Goal: Task Accomplishment & Management: Manage account settings

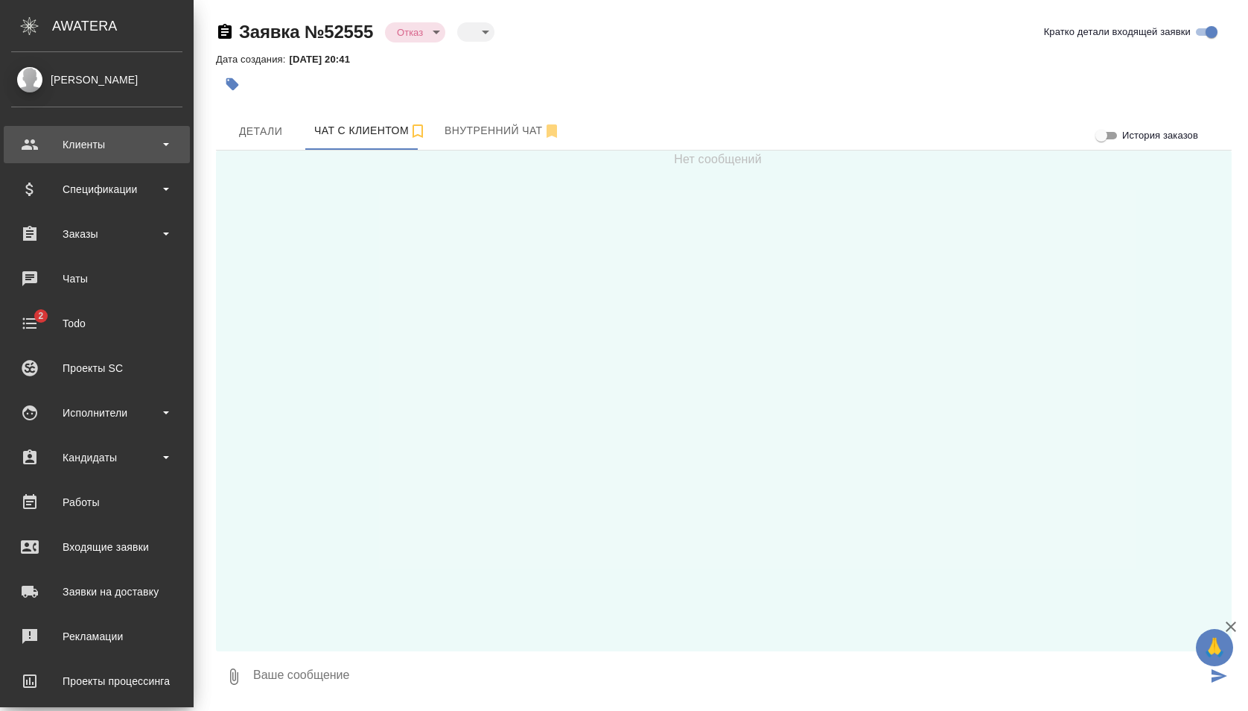
click at [60, 147] on div "Клиенты" at bounding box center [96, 144] width 171 height 22
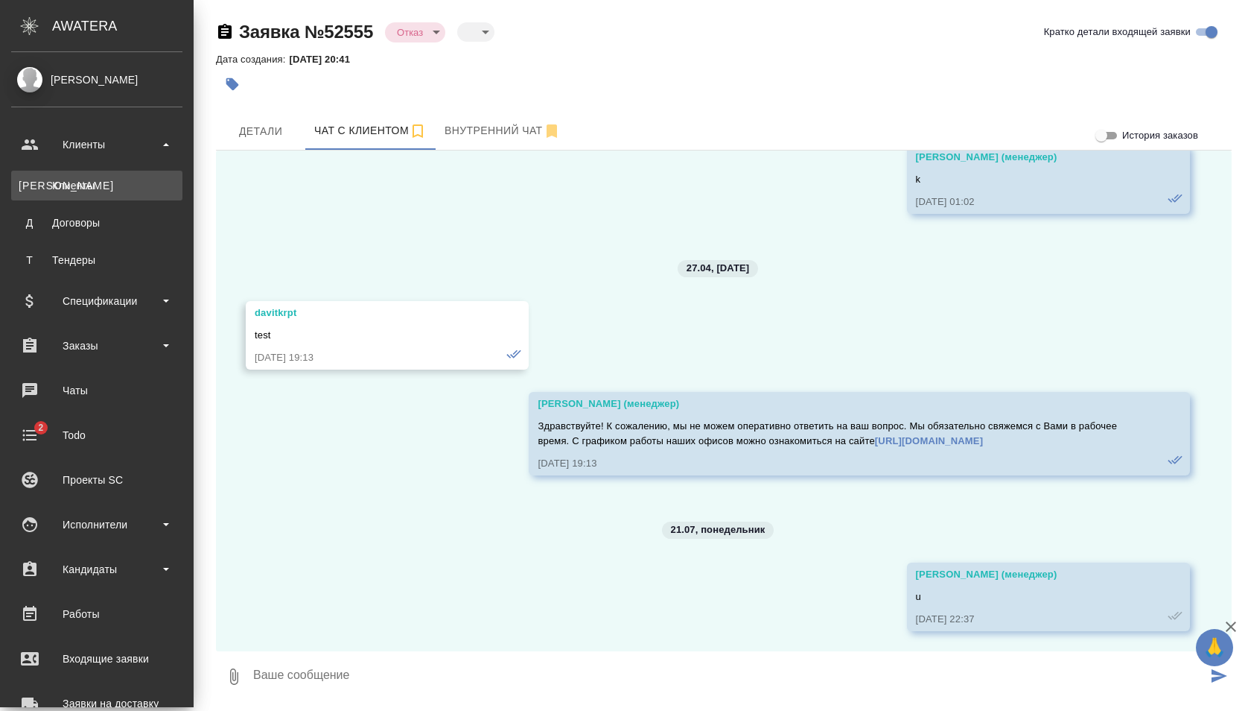
click at [69, 179] on div "Клиенты" at bounding box center [97, 185] width 156 height 15
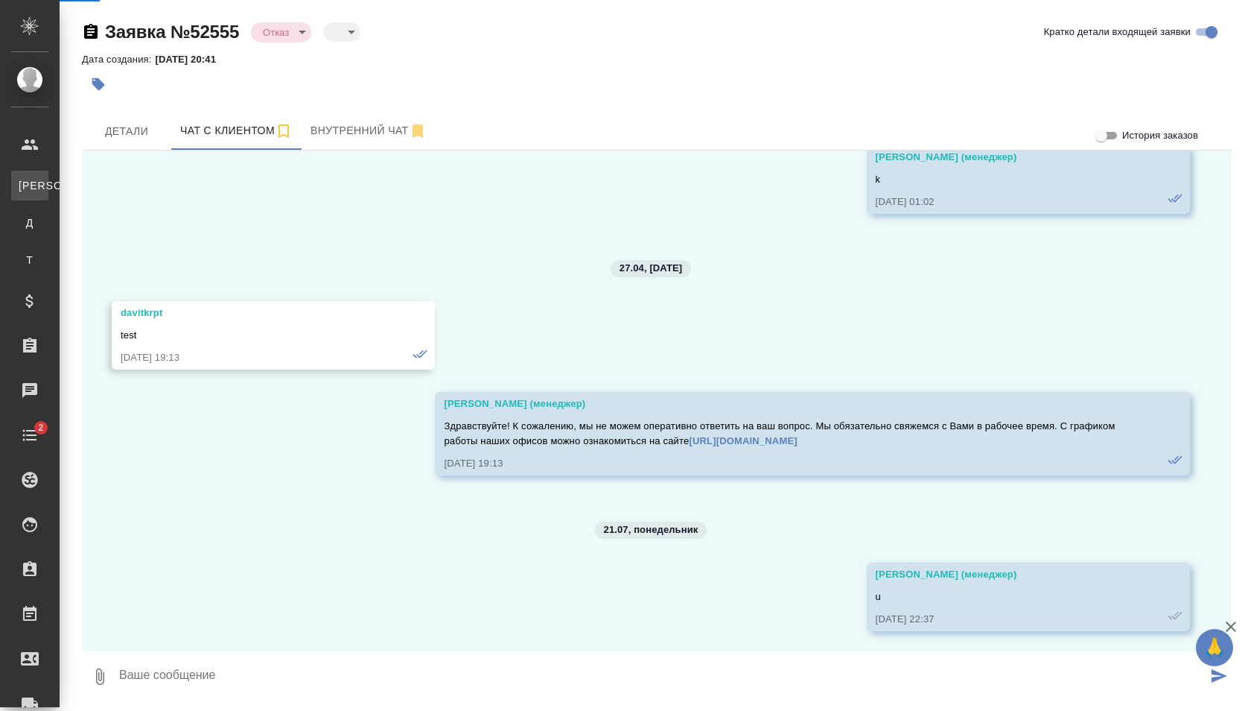
scroll to position [1357, 0]
select select "RU"
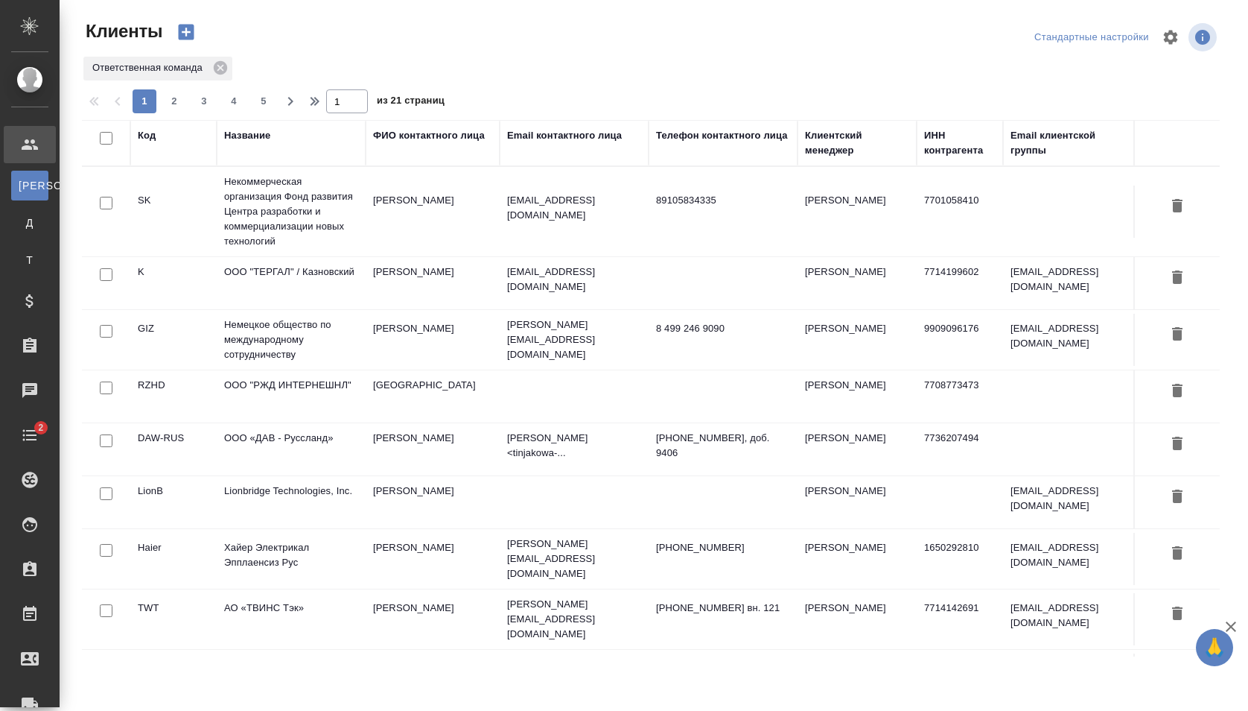
select select "RU"
click at [533, 238] on tr "SK Некоммерческая организация Фонд развития Центра разработки и коммерциализаци…" at bounding box center [712, 212] width 1261 height 90
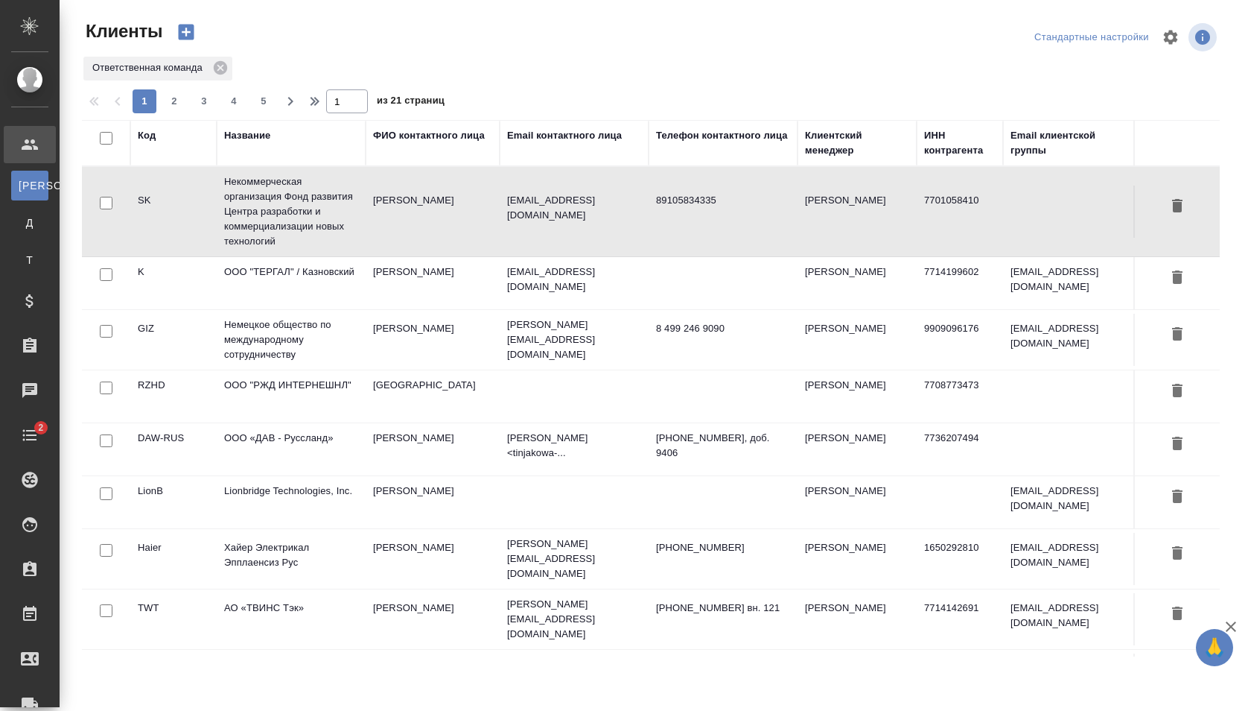
click at [533, 238] on tr "SK Некоммерческая организация Фонд развития Центра разработки и коммерциализаци…" at bounding box center [712, 212] width 1261 height 90
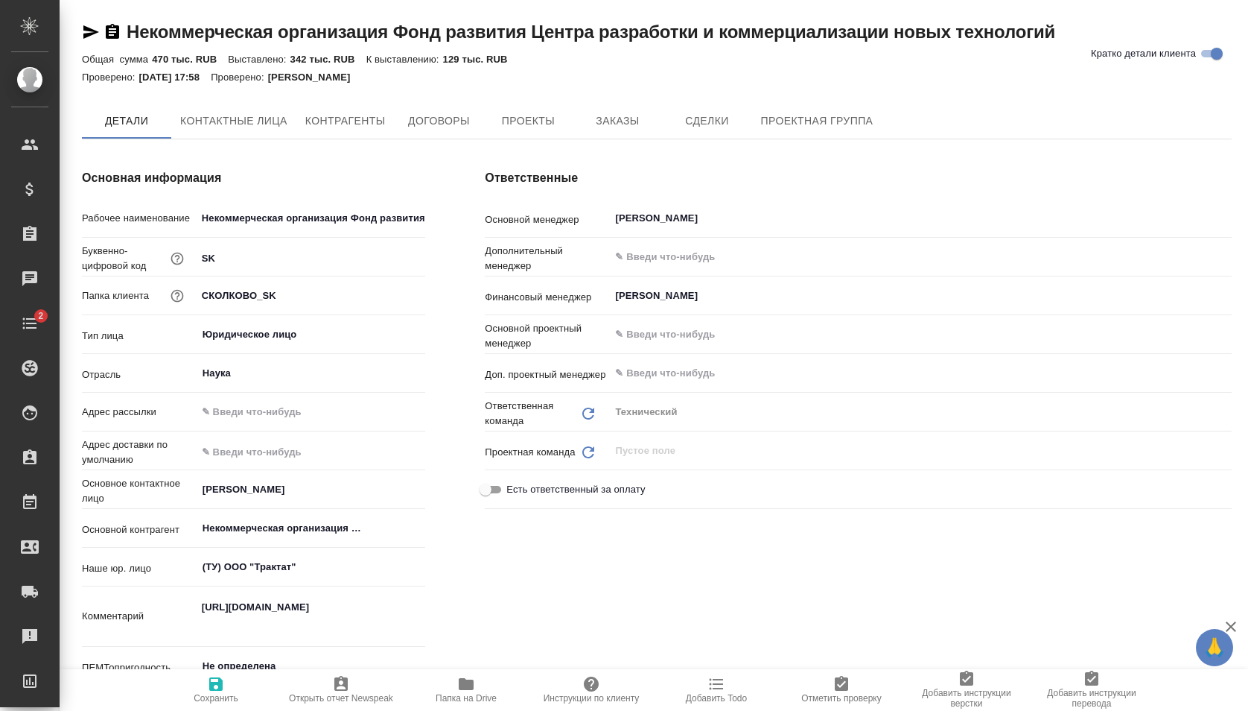
type textarea "x"
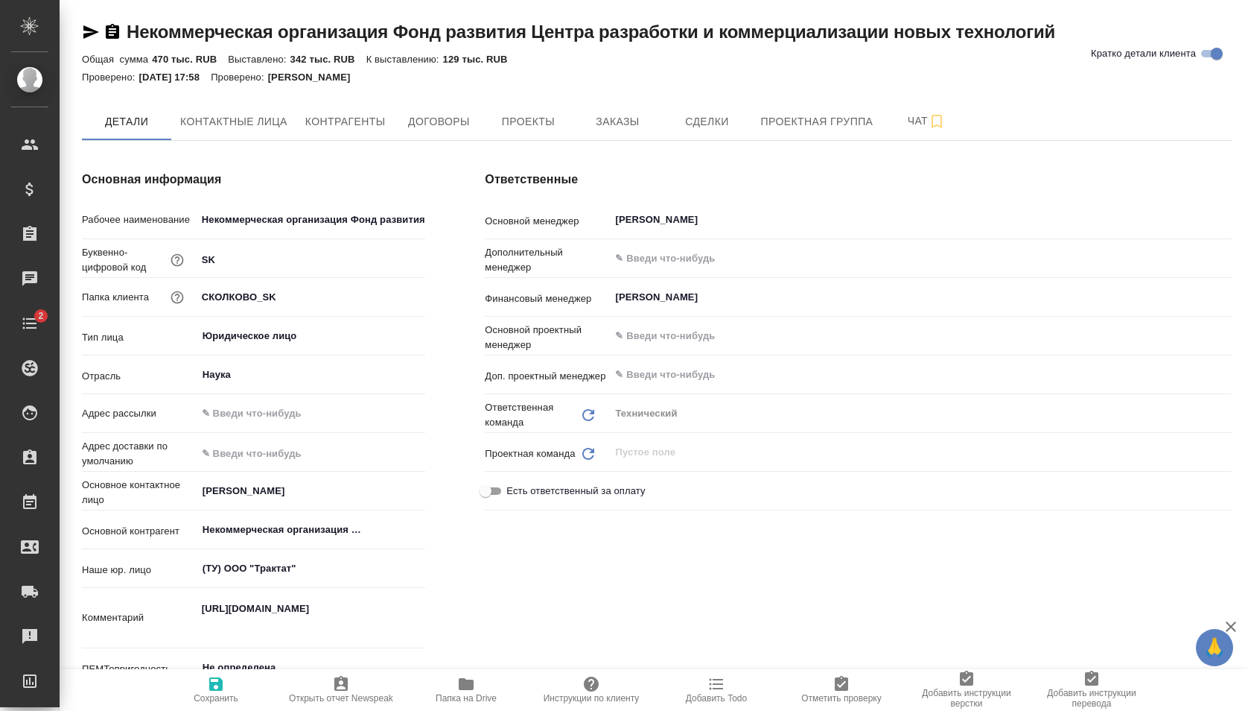
type textarea "x"
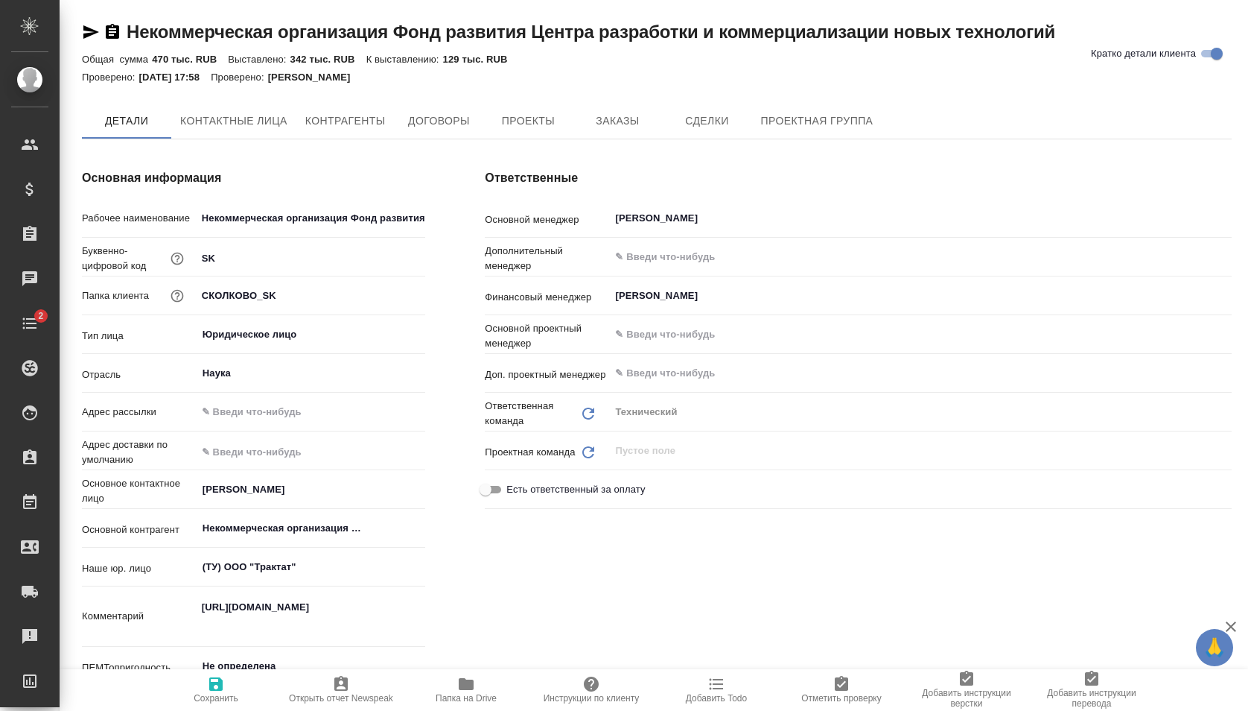
type textarea "x"
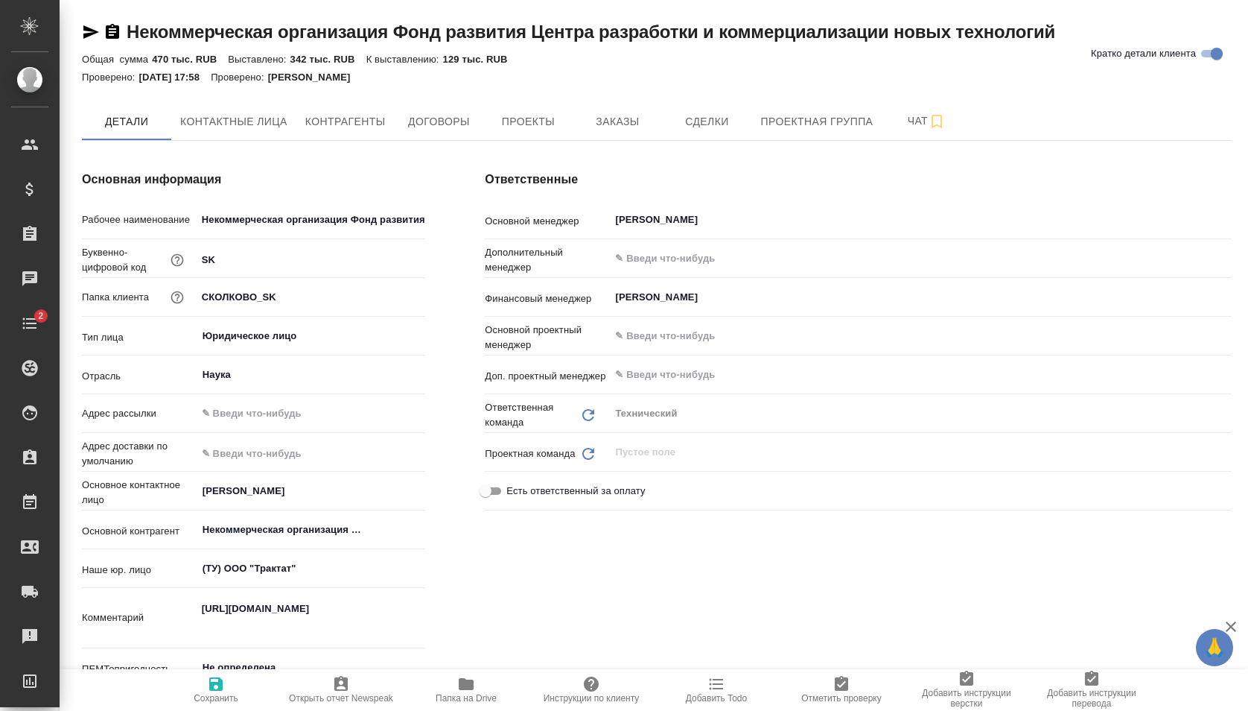
type textarea "x"
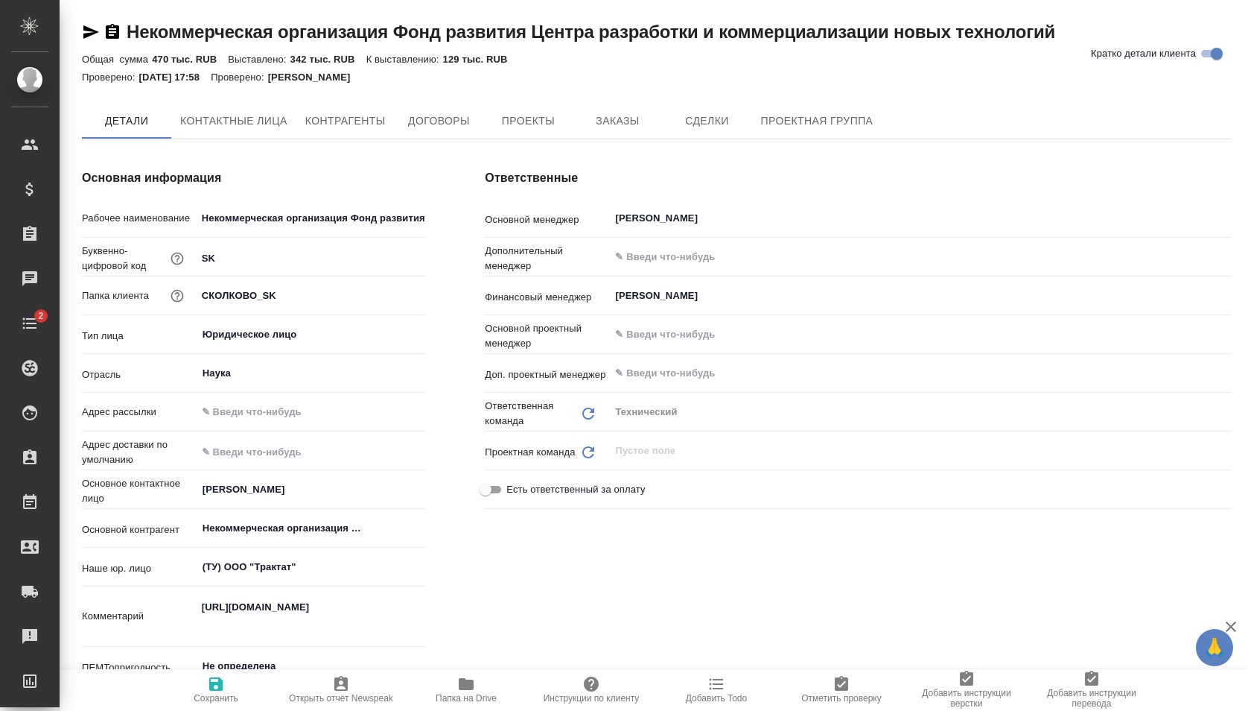
type textarea "x"
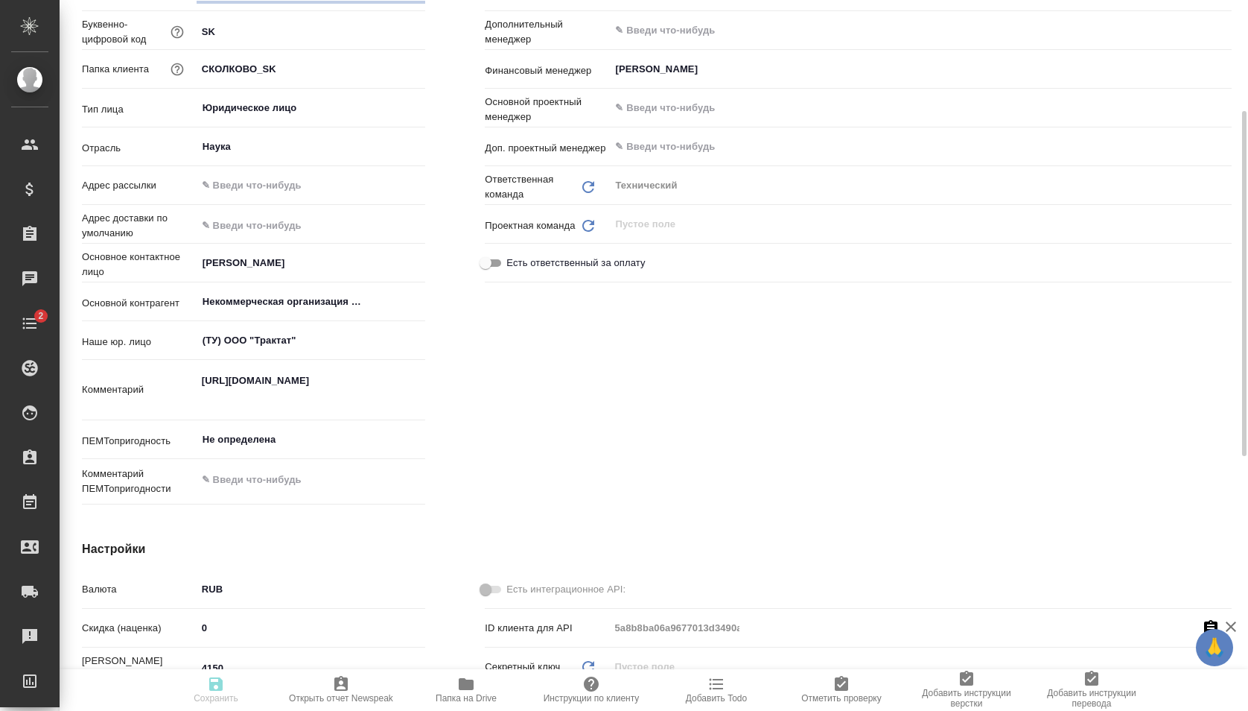
type textarea "x"
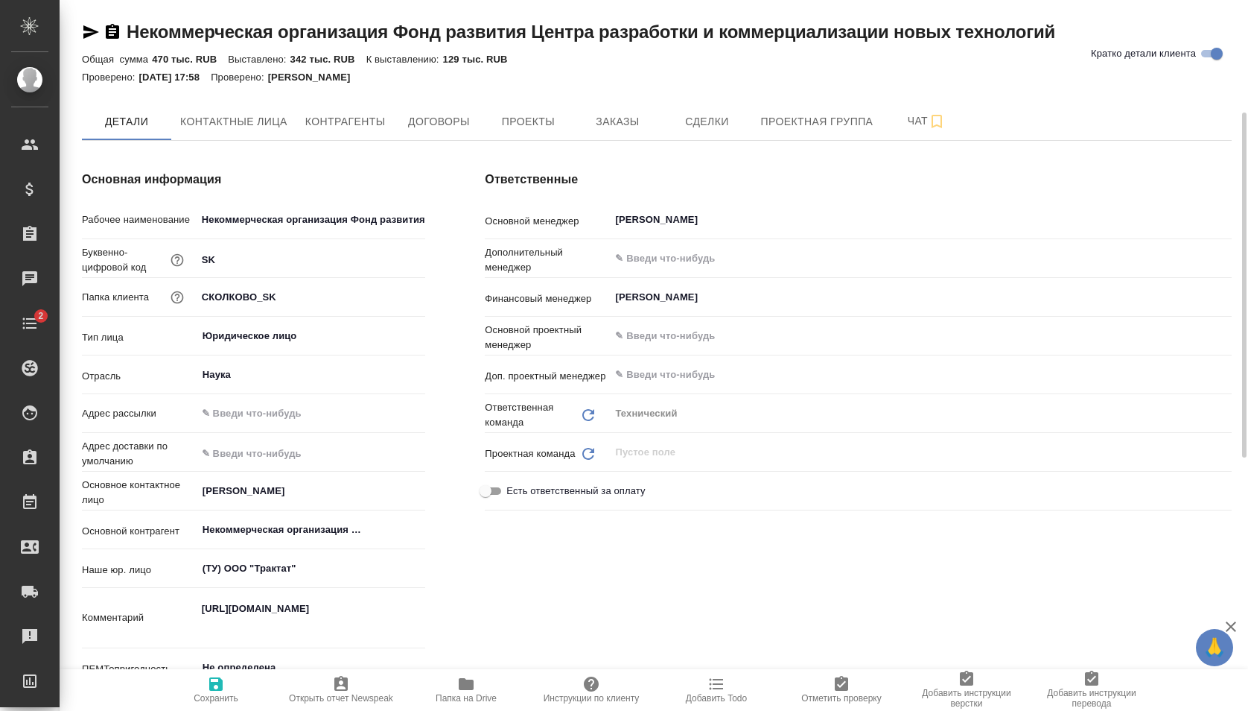
scroll to position [0, 0]
type textarea "x"
